Goal: Find specific page/section: Find specific page/section

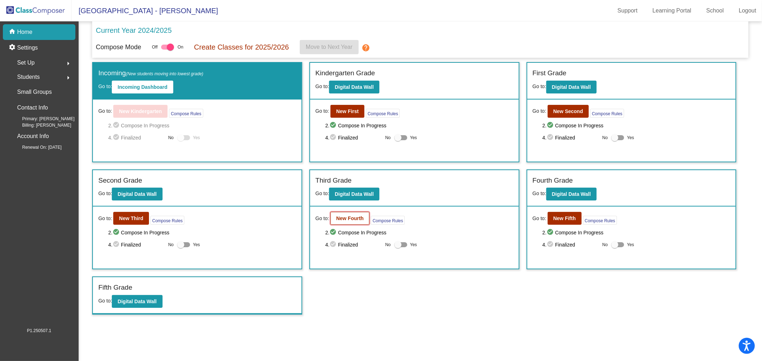
click at [353, 213] on button "New Fourth" at bounding box center [349, 218] width 39 height 13
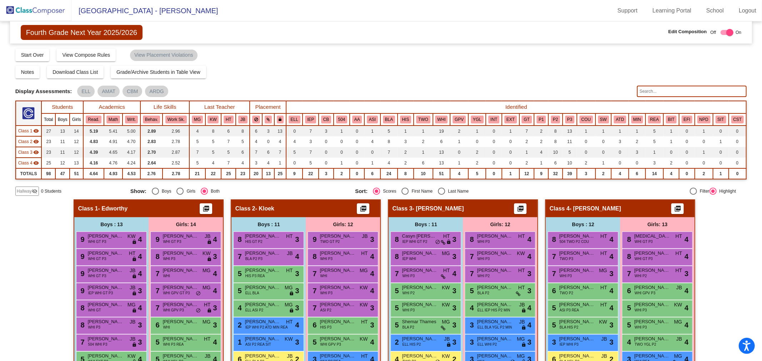
click at [693, 87] on input "text" at bounding box center [692, 91] width 110 height 11
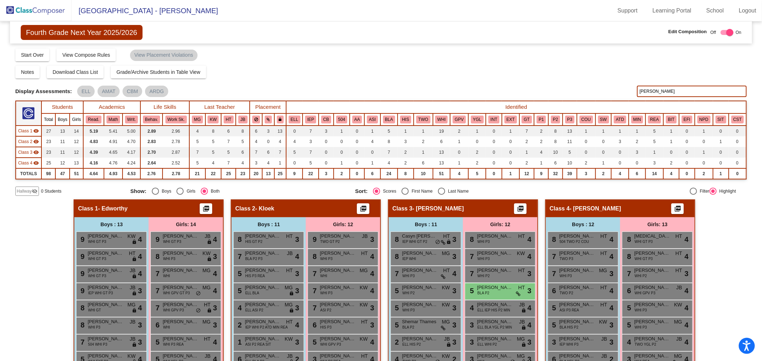
type input "[PERSON_NAME]"
click at [31, 12] on img at bounding box center [35, 10] width 71 height 21
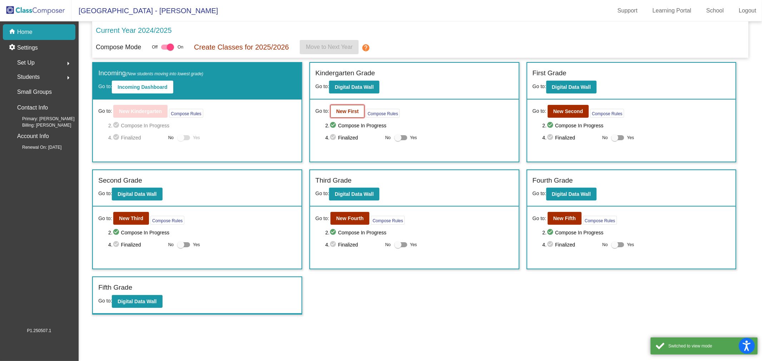
click at [359, 113] on button "New First" at bounding box center [347, 111] width 34 height 13
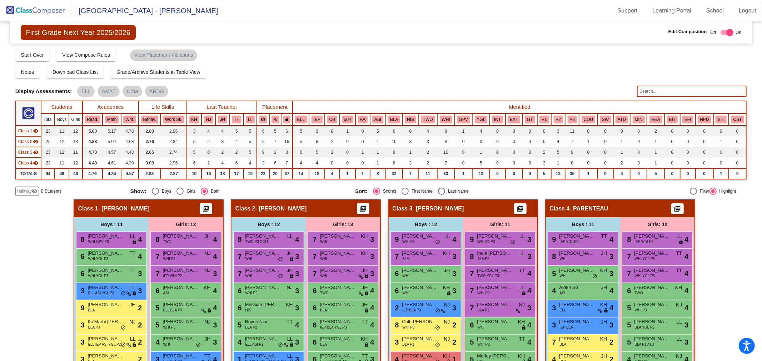
drag, startPoint x: 660, startPoint y: 92, endPoint x: 656, endPoint y: 97, distance: 6.9
click at [660, 93] on input "text" at bounding box center [692, 91] width 110 height 11
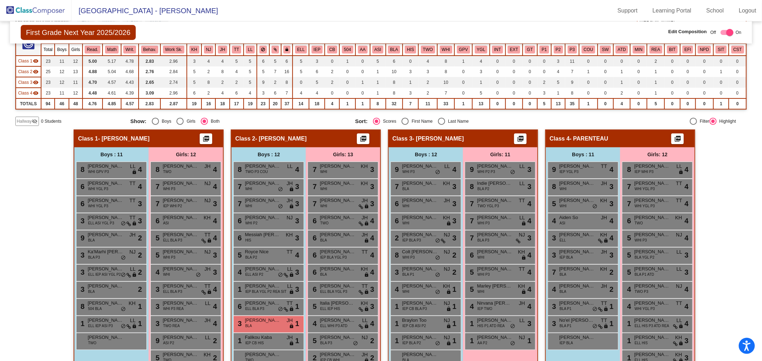
scroll to position [103, 0]
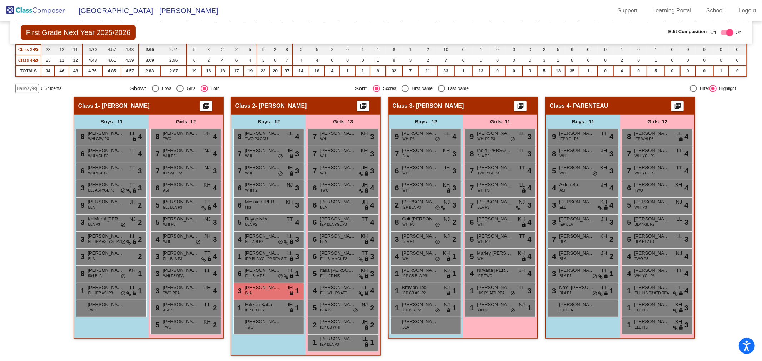
type input "[PERSON_NAME]"
click at [49, 9] on img at bounding box center [35, 10] width 71 height 21
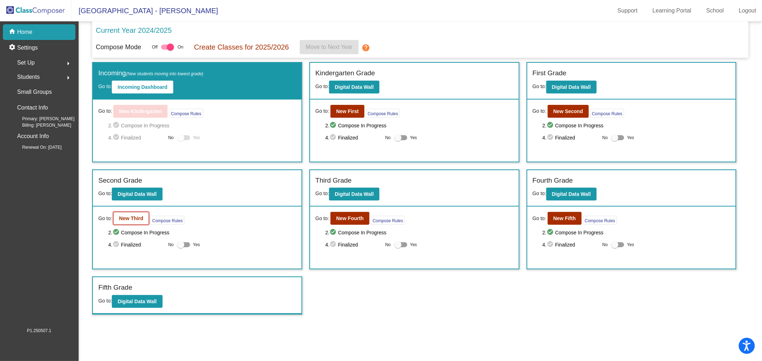
click at [139, 219] on b "New Third" at bounding box center [131, 219] width 24 height 6
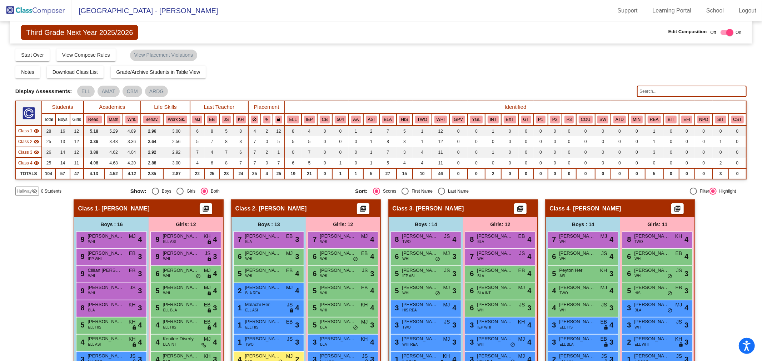
scroll to position [79, 0]
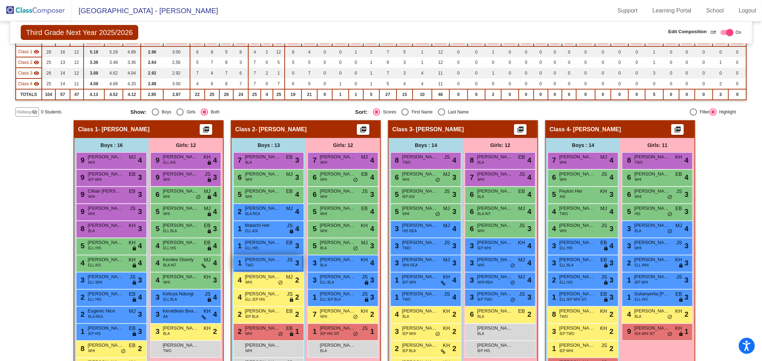
click at [250, 263] on span "TWO" at bounding box center [249, 265] width 8 height 5
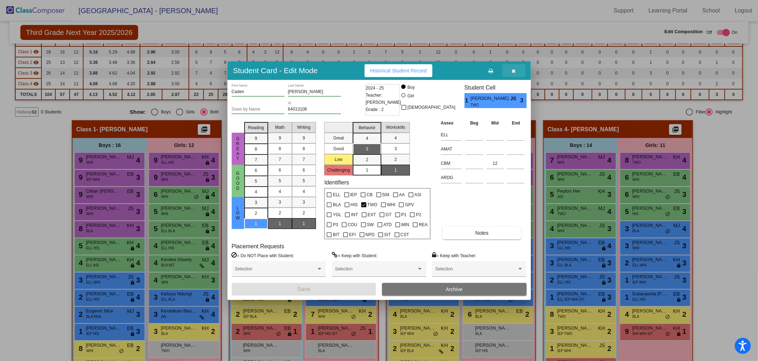
click at [516, 70] on button "button" at bounding box center [513, 70] width 23 height 13
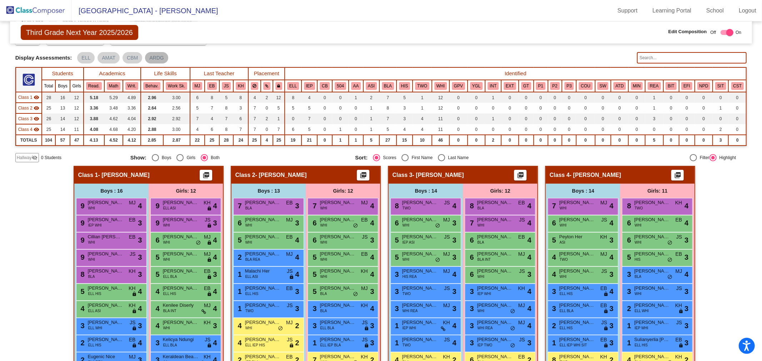
scroll to position [0, 0]
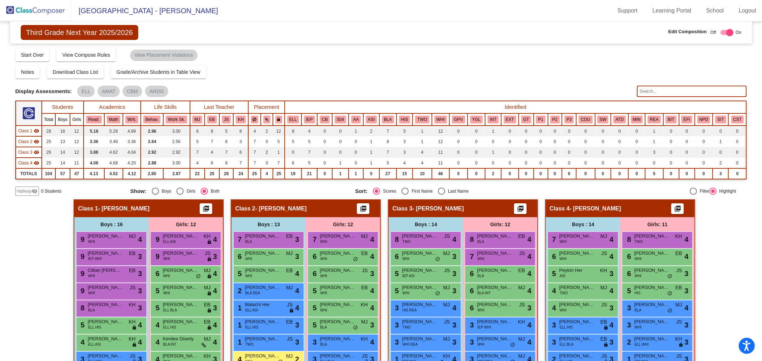
click at [33, 11] on img at bounding box center [35, 10] width 71 height 21
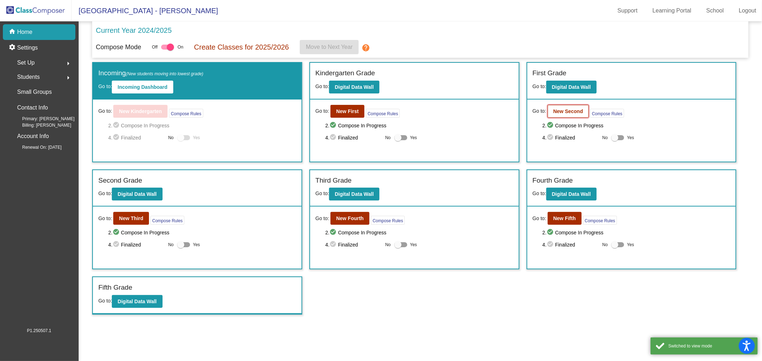
click at [569, 112] on b "New Second" at bounding box center [568, 112] width 30 height 6
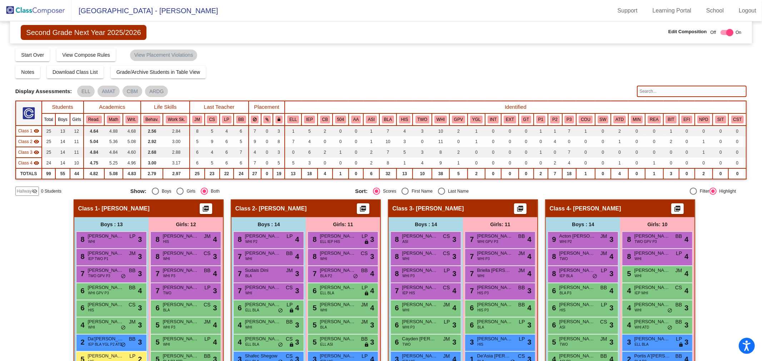
click at [664, 94] on input "text" at bounding box center [692, 91] width 110 height 11
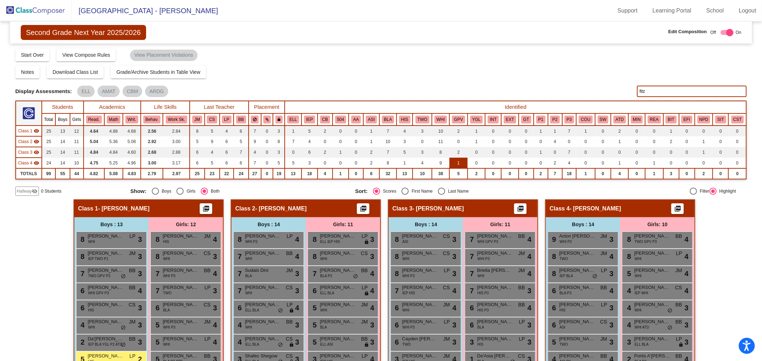
scroll to position [40, 0]
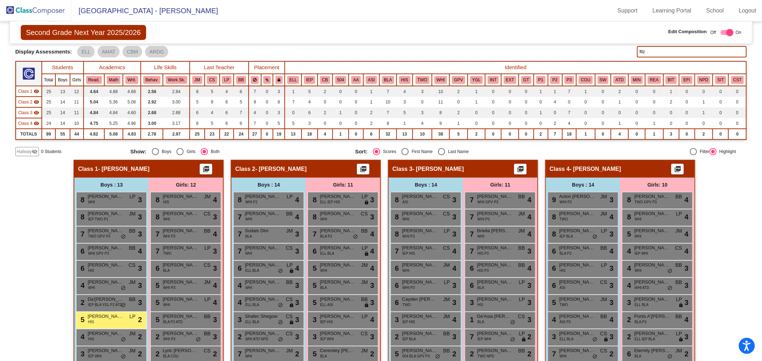
type input "fitz"
click at [56, 12] on img at bounding box center [35, 10] width 71 height 21
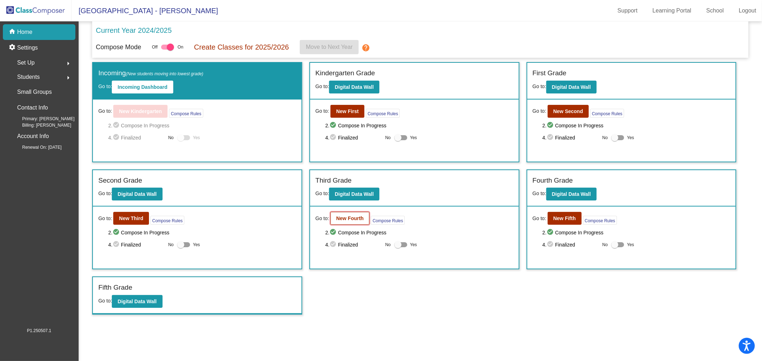
click at [354, 219] on b "New Fourth" at bounding box center [349, 219] width 27 height 6
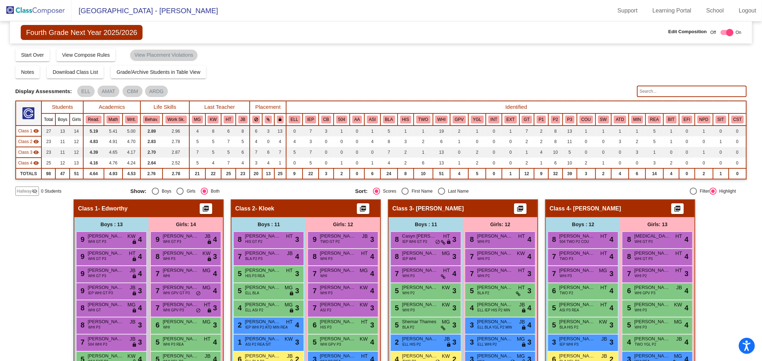
click at [658, 92] on input "text" at bounding box center [692, 91] width 110 height 11
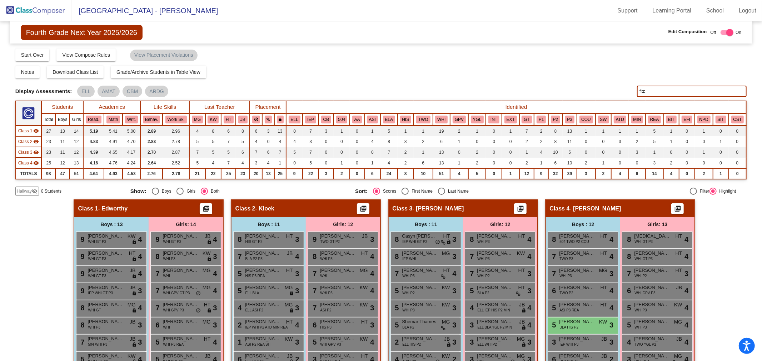
type input "fitz"
click at [60, 8] on img at bounding box center [35, 10] width 71 height 21
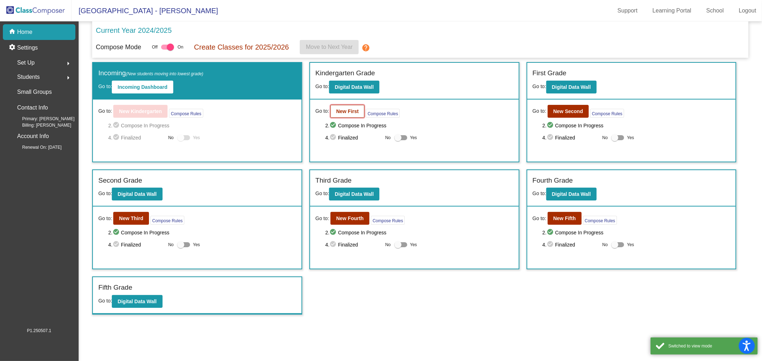
click at [358, 115] on button "New First" at bounding box center [347, 111] width 34 height 13
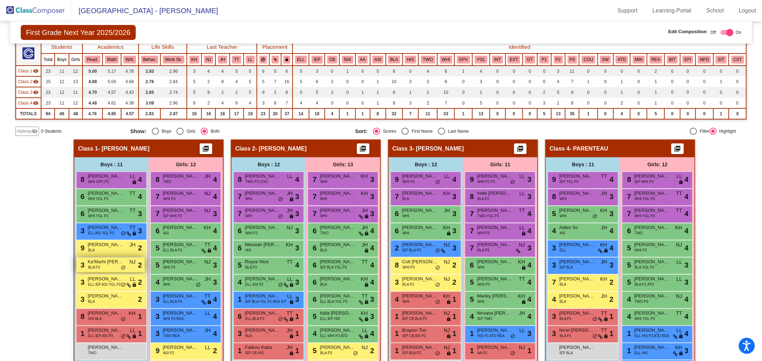
scroll to position [79, 0]
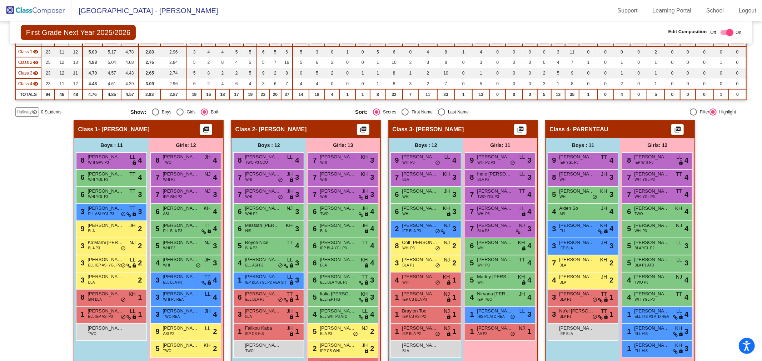
click at [45, 4] on img at bounding box center [35, 10] width 71 height 21
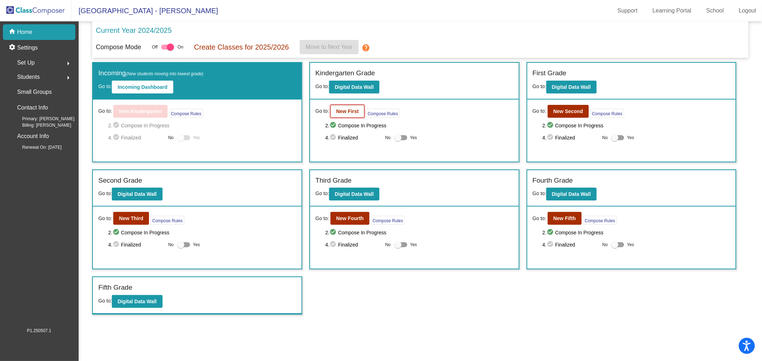
click at [347, 109] on b "New First" at bounding box center [347, 112] width 22 height 6
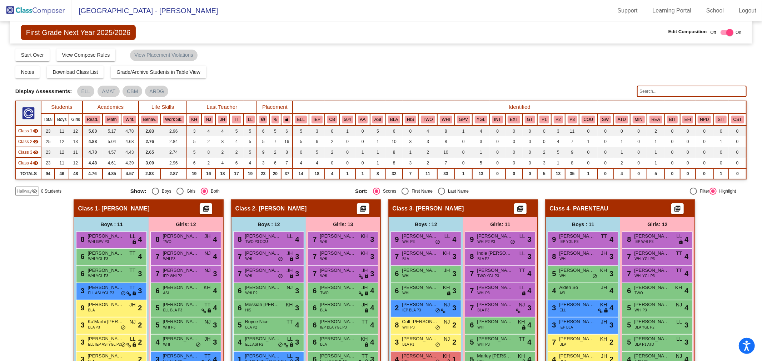
scroll to position [79, 0]
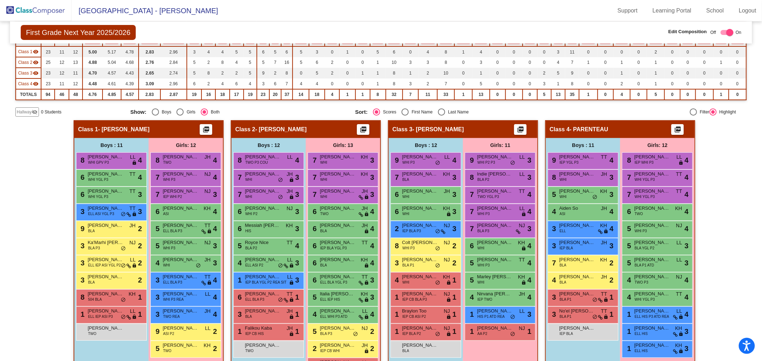
click at [22, 5] on img at bounding box center [35, 10] width 71 height 21
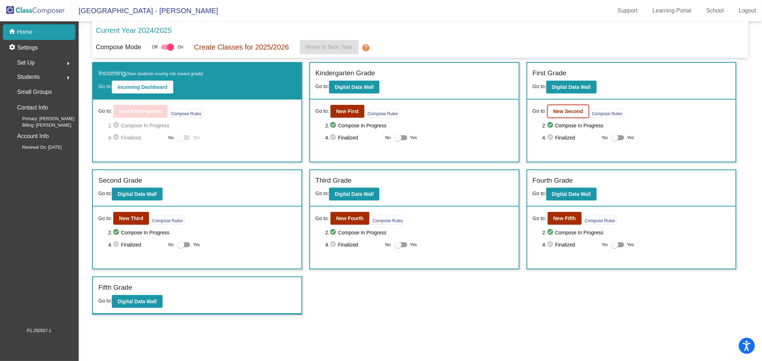
click at [572, 115] on button "New Second" at bounding box center [567, 111] width 41 height 13
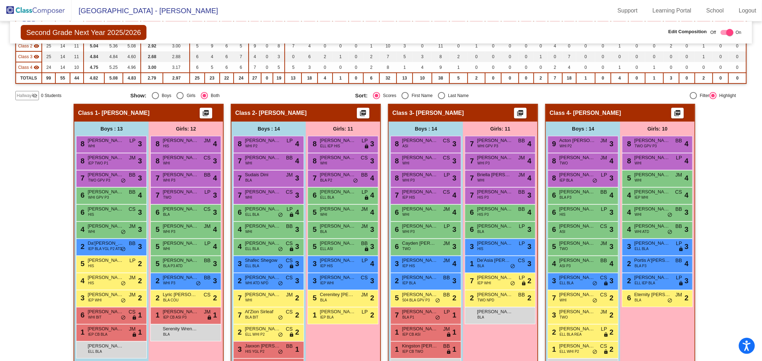
scroll to position [119, 0]
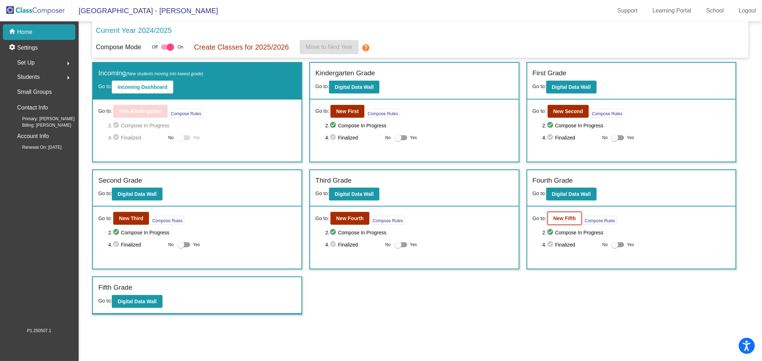
click at [563, 216] on b "New Fifth" at bounding box center [564, 219] width 22 height 6
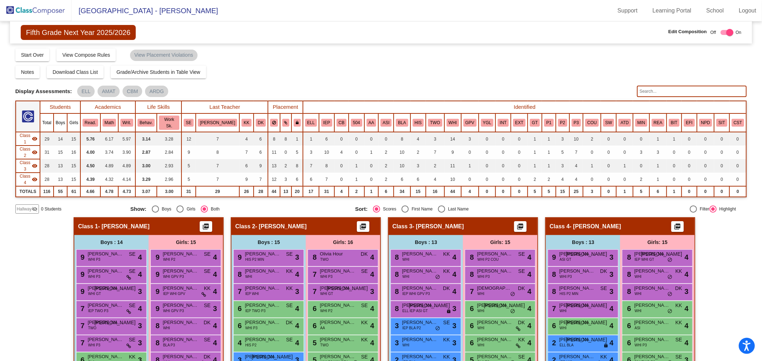
click at [686, 89] on input "text" at bounding box center [692, 91] width 110 height 11
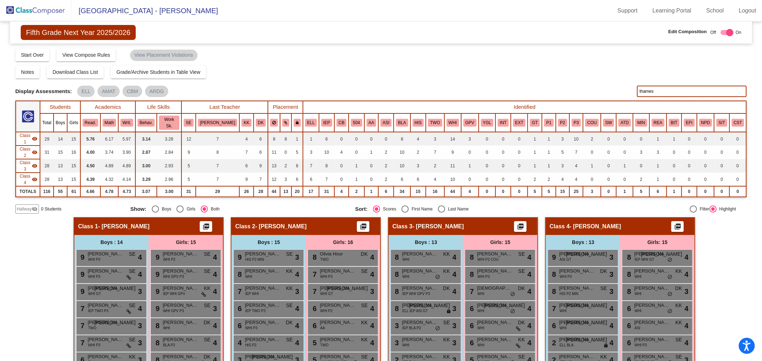
drag, startPoint x: 598, startPoint y: 90, endPoint x: 457, endPoint y: 70, distance: 142.4
click at [468, 72] on div "Display Scores for Years: 2023 - 2024 2024 - 2025 Grade/Archive Students in Tab…" at bounding box center [380, 131] width 731 height 166
type input "thames"
click at [47, 12] on img at bounding box center [35, 10] width 71 height 21
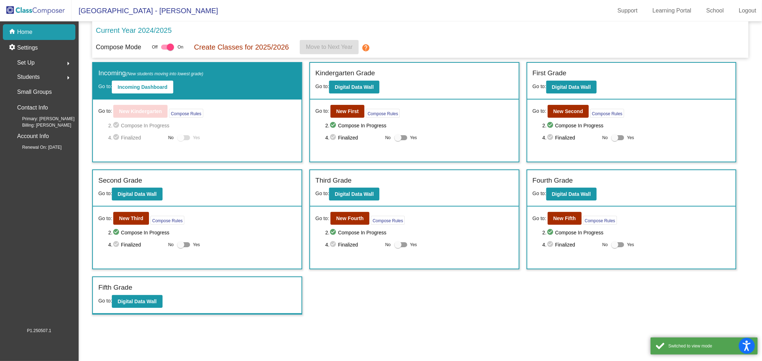
click at [358, 226] on div "Go to: New Fourth Compose Rules 2. check_circle Compose In Progress 4. check_ci…" at bounding box center [414, 238] width 209 height 62
click at [345, 216] on b "New Fourth" at bounding box center [349, 219] width 27 height 6
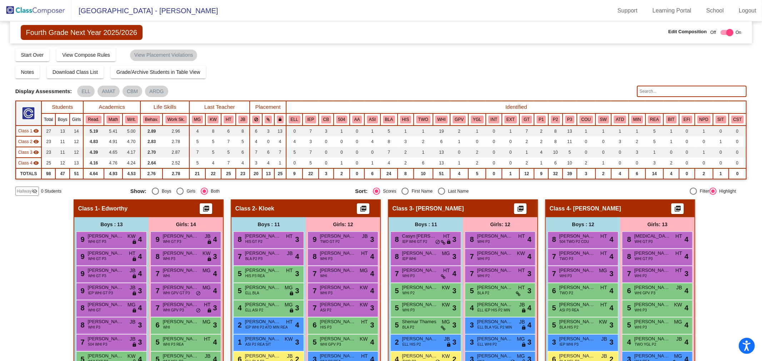
click at [655, 94] on input "text" at bounding box center [692, 91] width 110 height 11
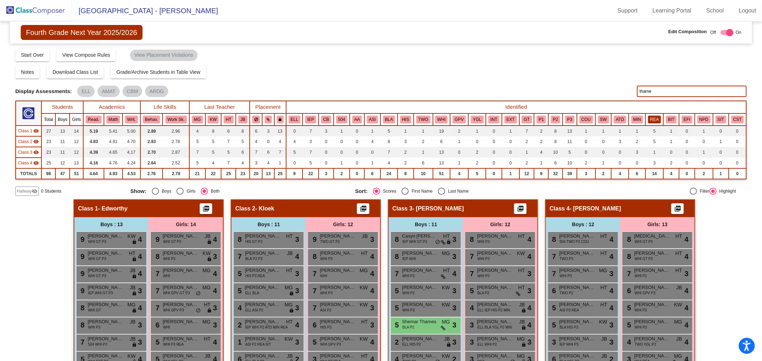
type input "thames"
